Goal: Task Accomplishment & Management: Complete application form

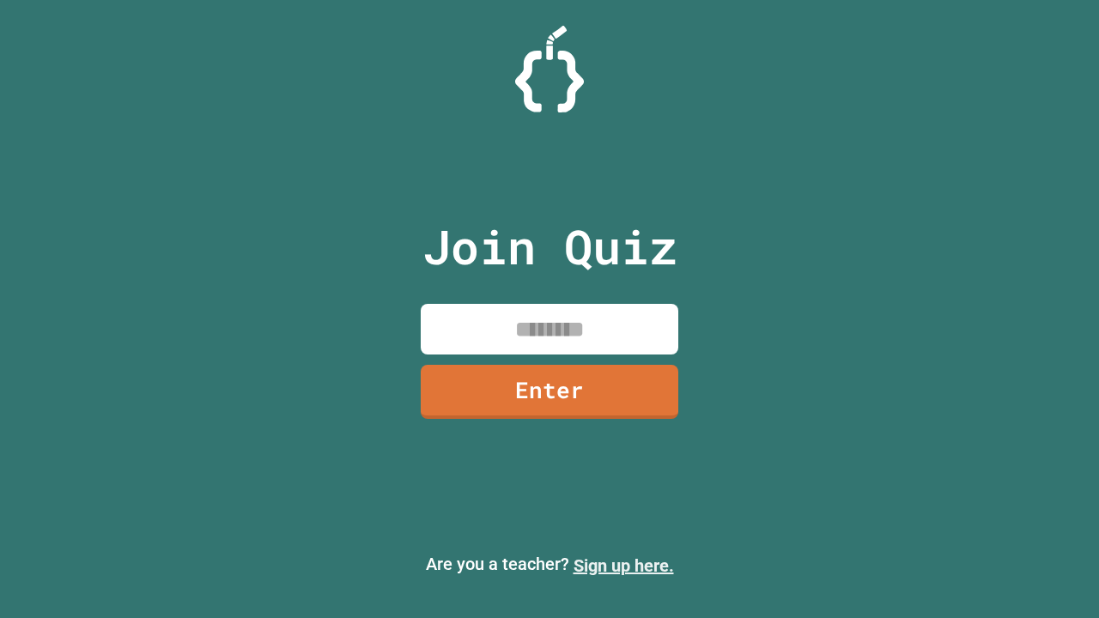
click at [623, 566] on link "Sign up here." at bounding box center [624, 566] width 100 height 21
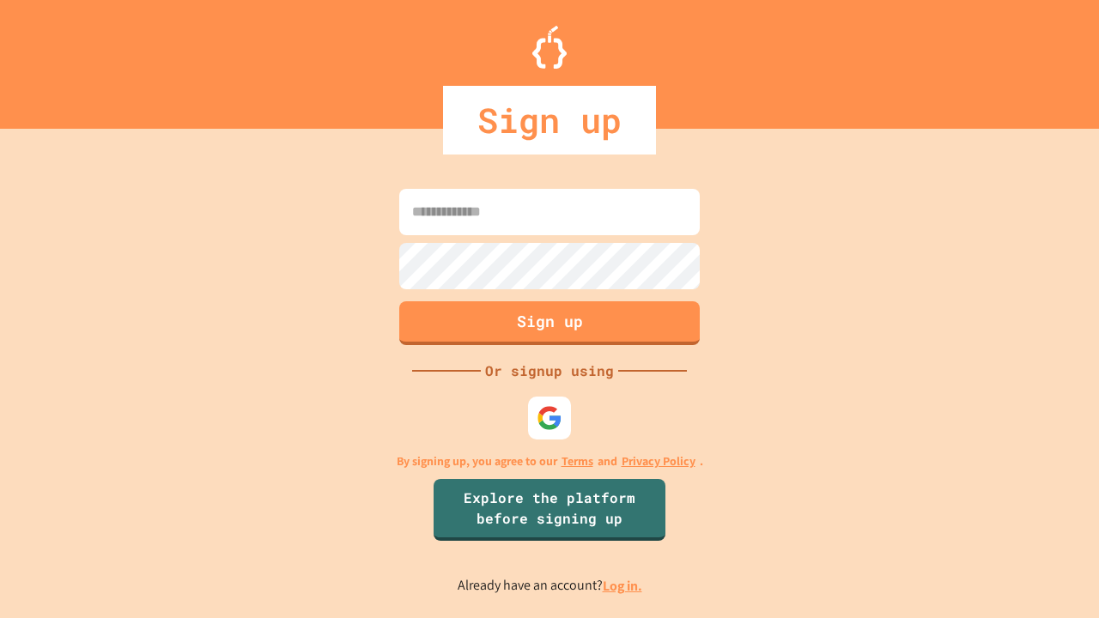
click at [623, 586] on link "Log in." at bounding box center [623, 586] width 40 height 18
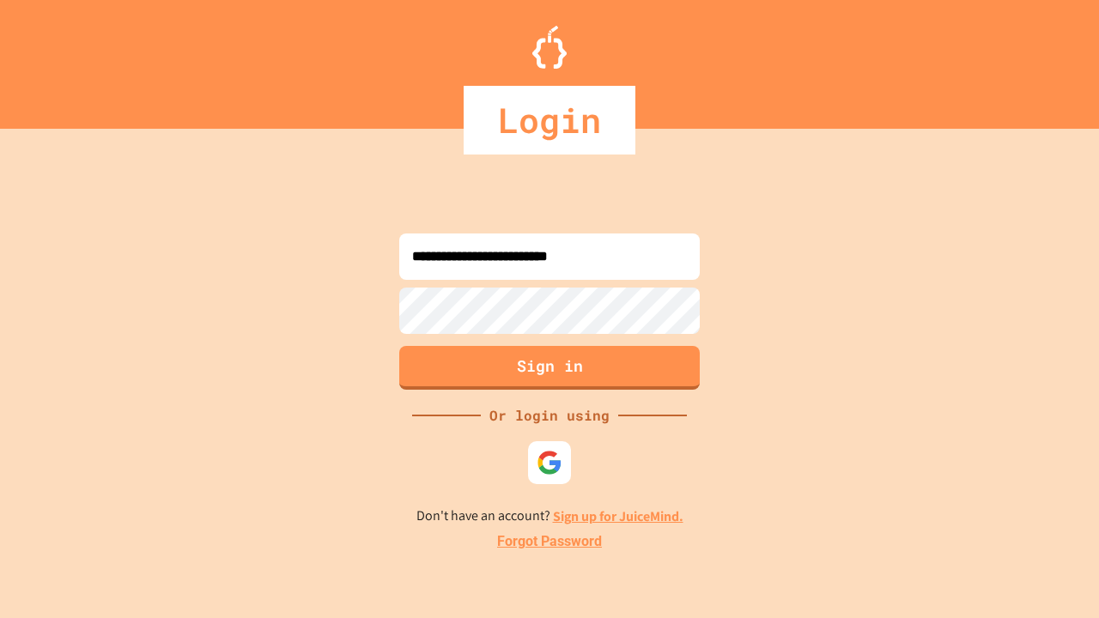
type input "**********"
